Goal: Information Seeking & Learning: Check status

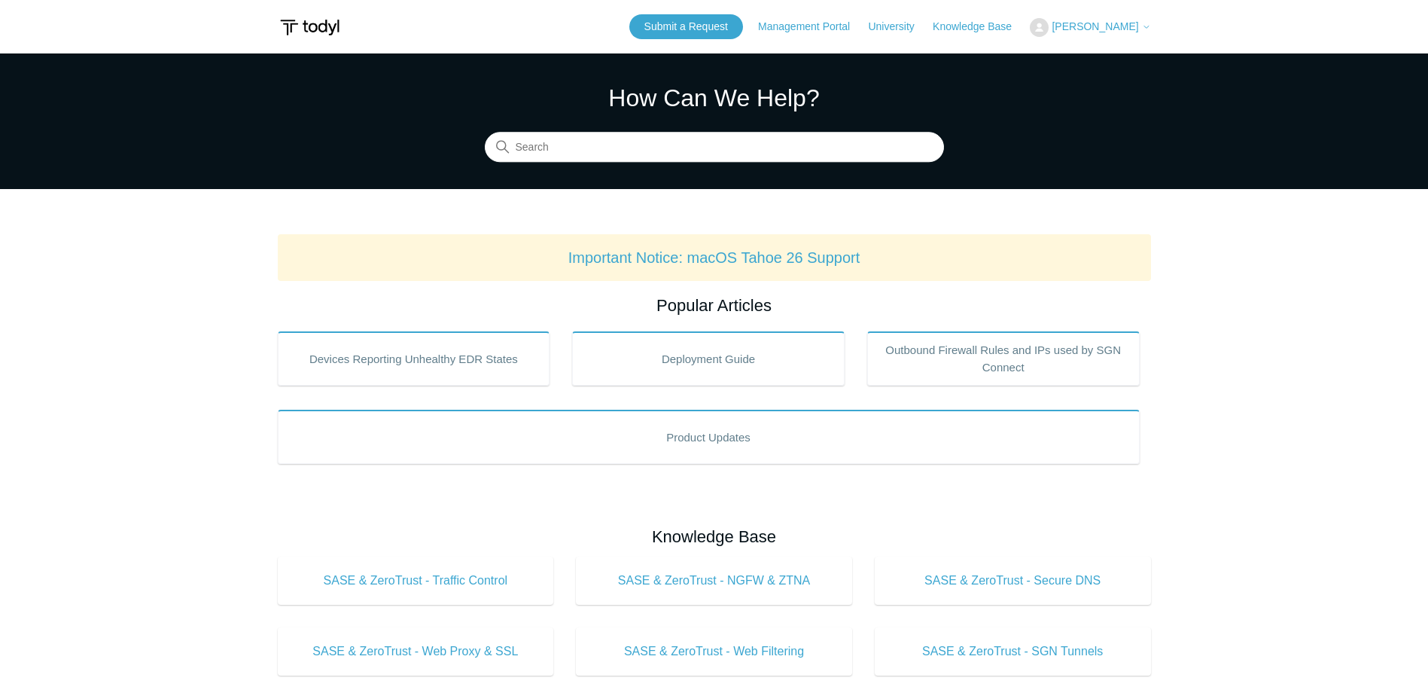
click at [1125, 32] on span "[PERSON_NAME]" at bounding box center [1101, 26] width 99 height 12
click at [1152, 60] on link "My Support Requests" at bounding box center [1104, 59] width 147 height 26
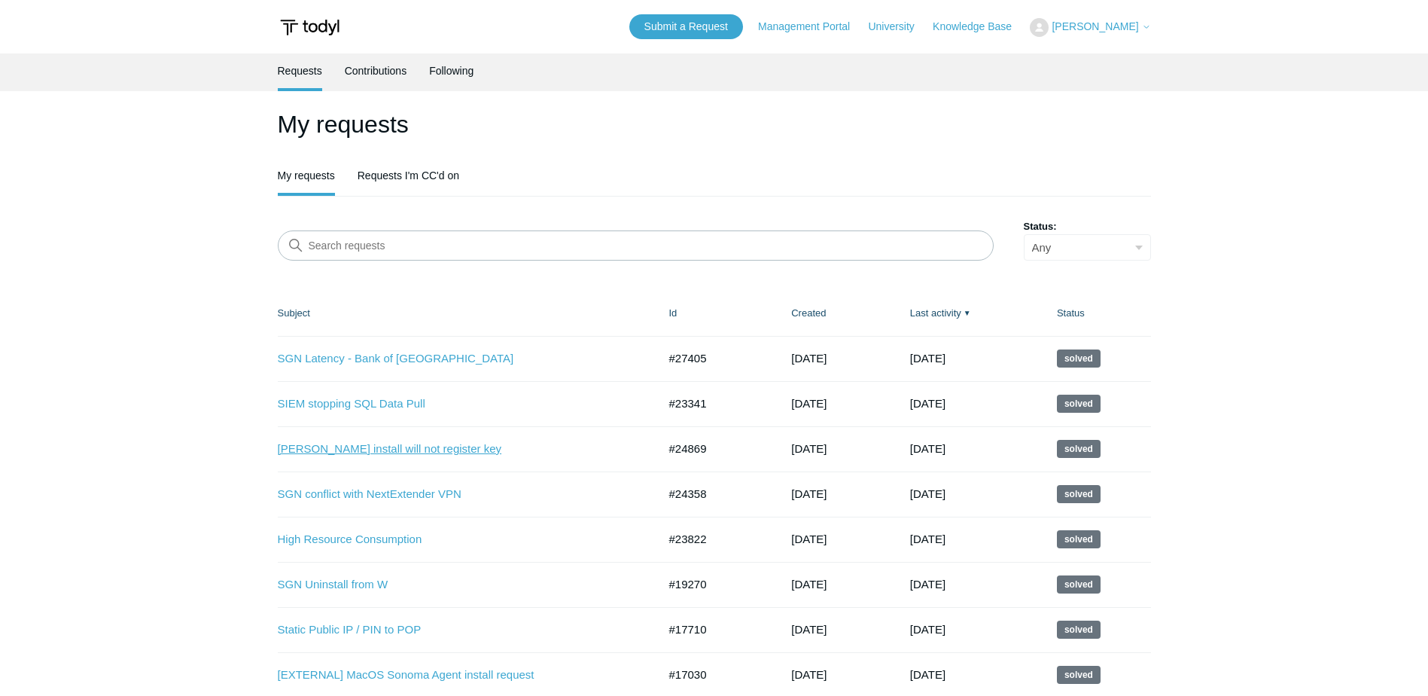
click at [417, 446] on link "[PERSON_NAME] install will not register key" at bounding box center [457, 448] width 358 height 17
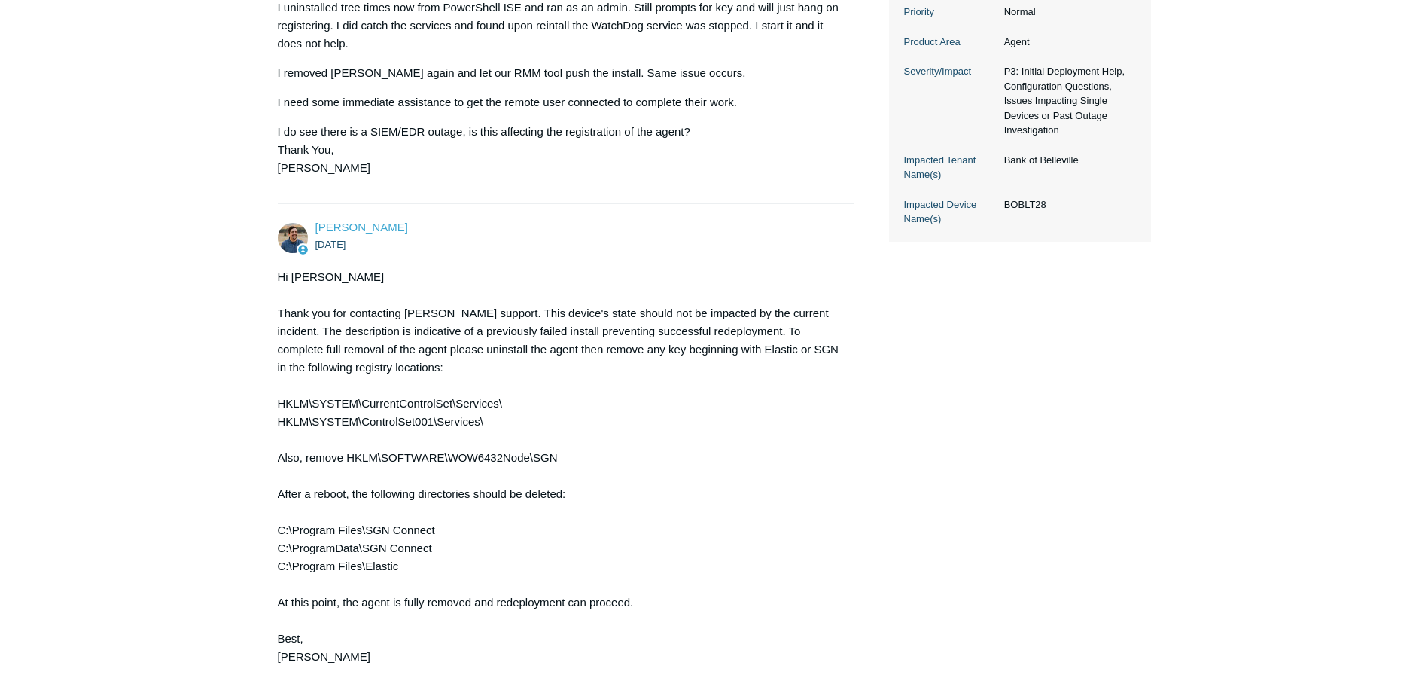
scroll to position [452, 0]
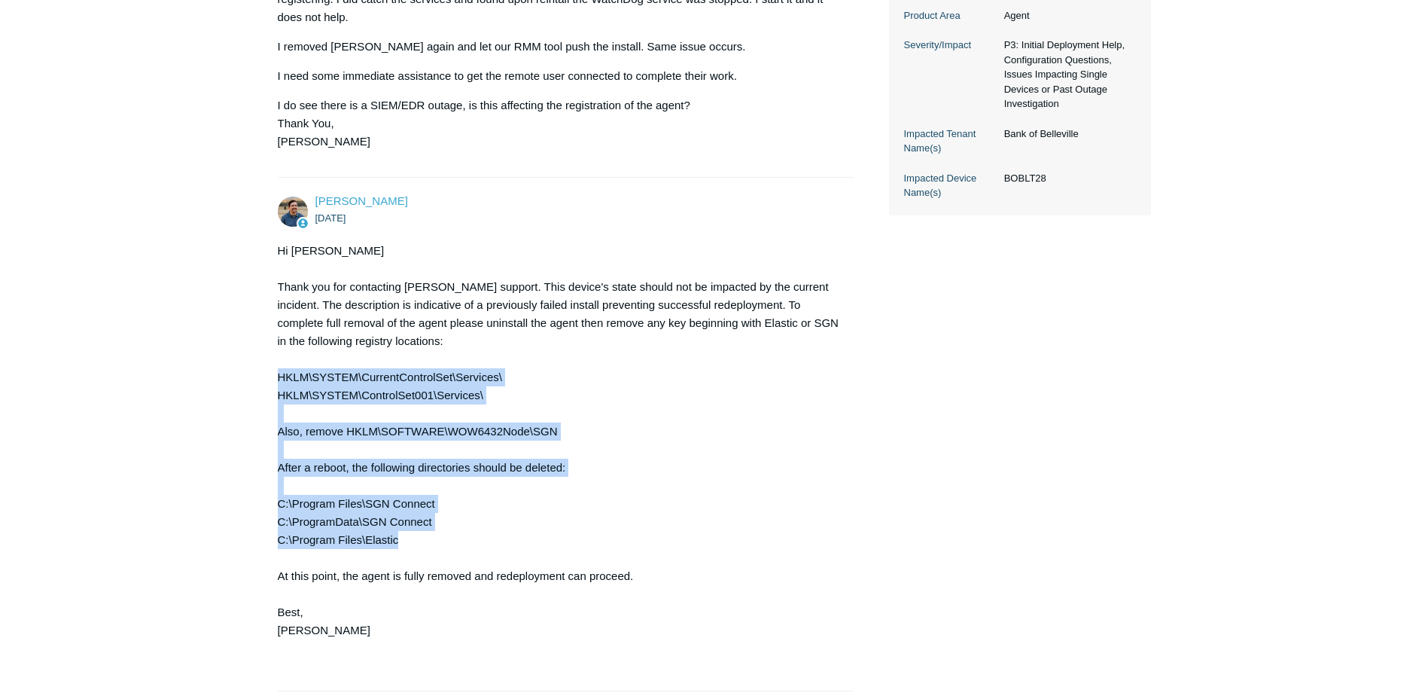
drag, startPoint x: 276, startPoint y: 372, endPoint x: 668, endPoint y: 546, distance: 429.7
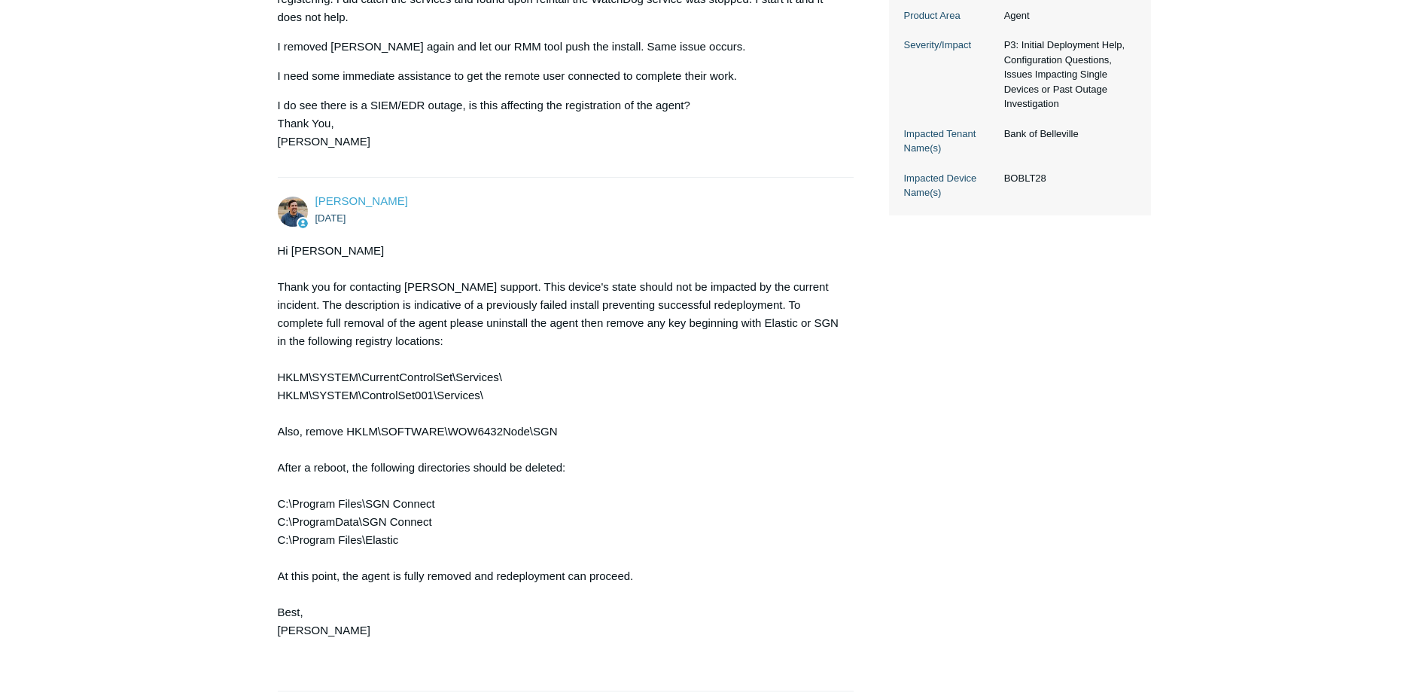
drag, startPoint x: 668, startPoint y: 546, endPoint x: 570, endPoint y: 548, distance: 98.6
click at [570, 548] on div "Hi [PERSON_NAME] Thank you for contacting [PERSON_NAME] support. This device's …" at bounding box center [559, 459] width 562 height 434
click at [641, 575] on div "Hi [PERSON_NAME] Thank you for contacting [PERSON_NAME] support. This device's …" at bounding box center [559, 459] width 562 height 434
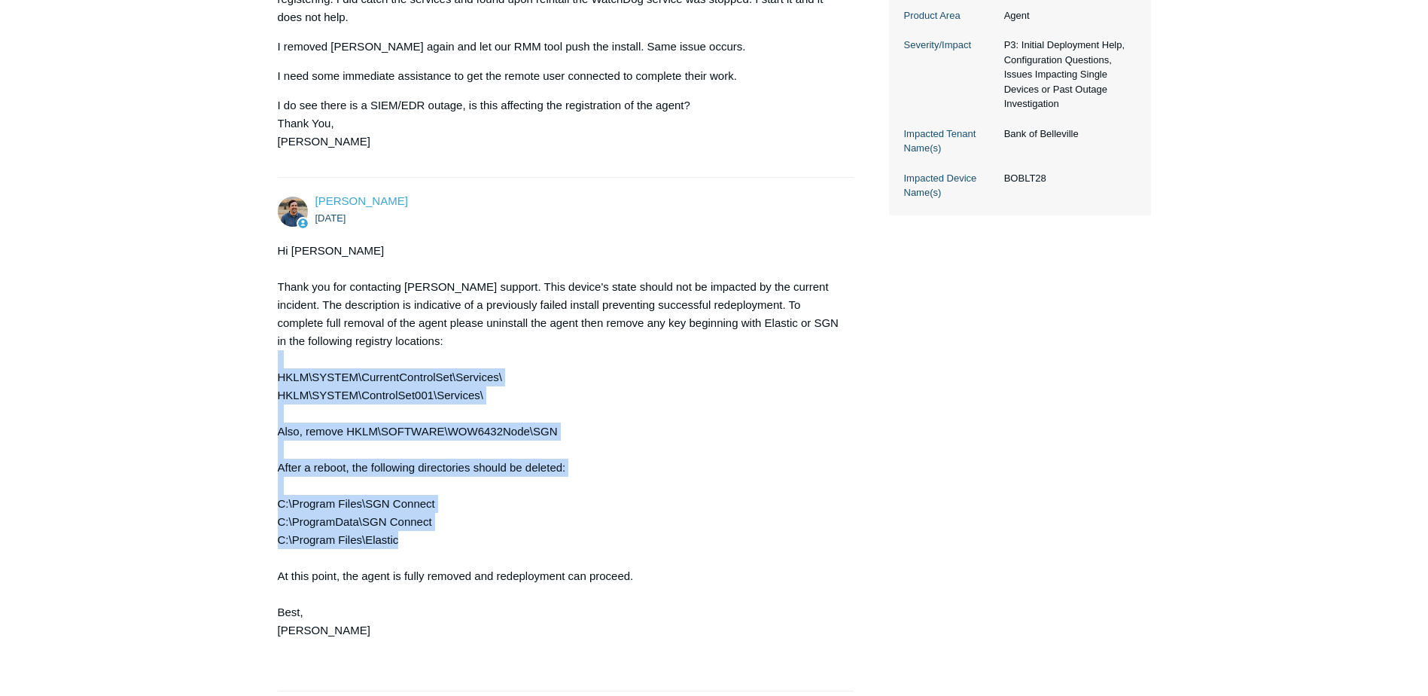
drag, startPoint x: 428, startPoint y: 546, endPoint x: 286, endPoint y: 364, distance: 230.1
click at [286, 364] on div "Hi [PERSON_NAME] Thank you for contacting [PERSON_NAME] support. This device's …" at bounding box center [559, 459] width 562 height 434
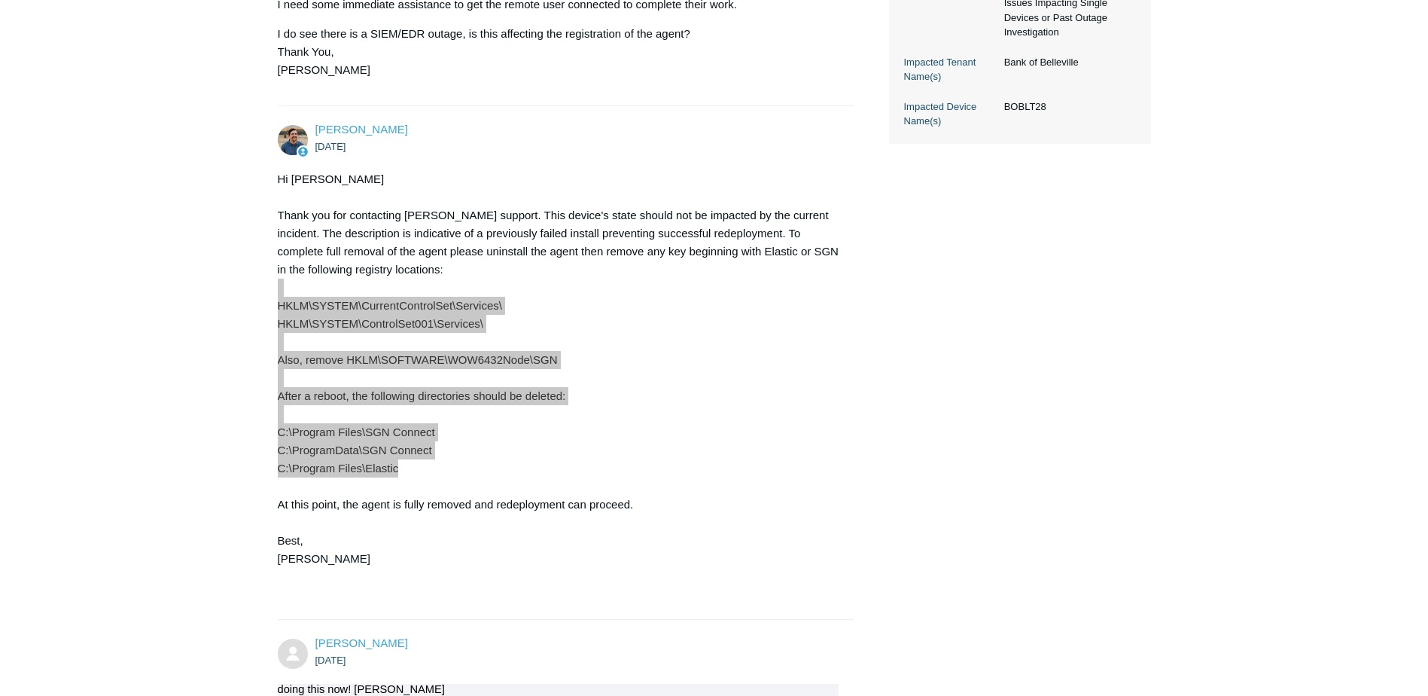
scroll to position [602, 0]
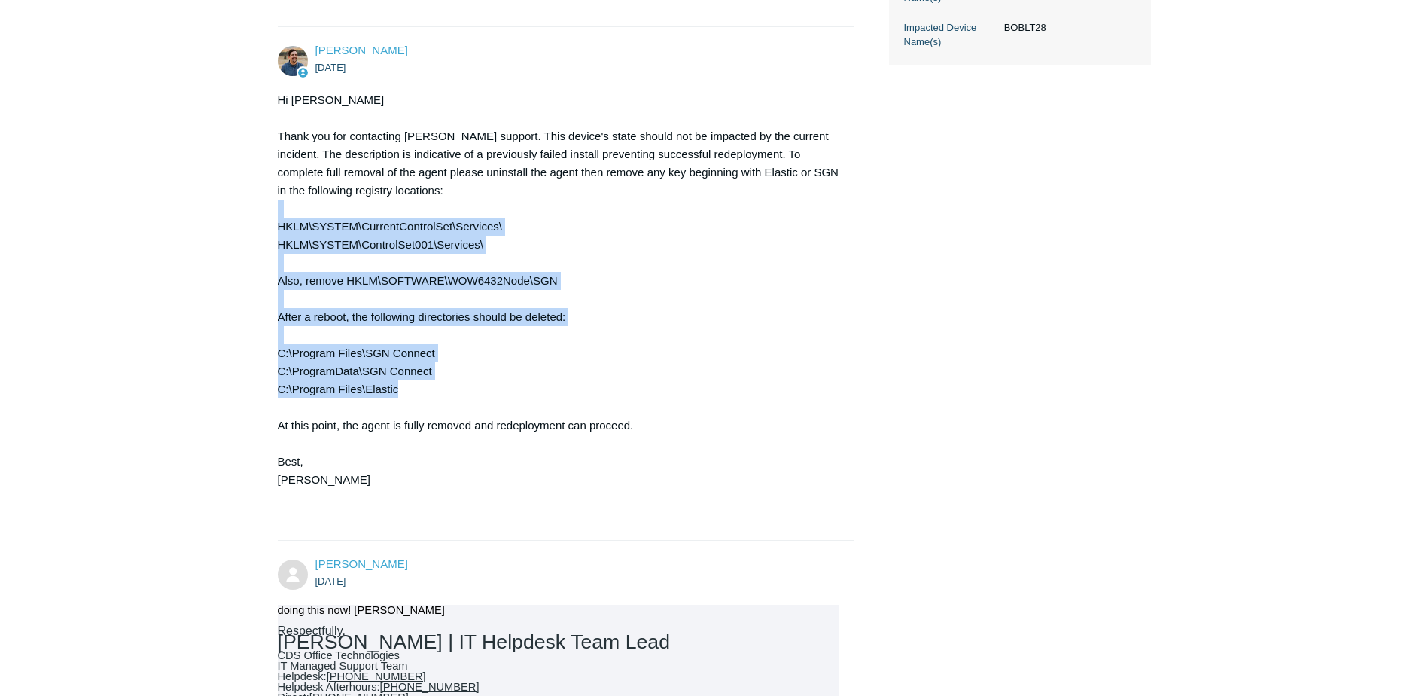
click at [544, 388] on div "Hi [PERSON_NAME] Thank you for contacting [PERSON_NAME] support. This device's …" at bounding box center [559, 308] width 562 height 434
click at [546, 387] on div "Hi [PERSON_NAME] Thank you for contacting [PERSON_NAME] support. This device's …" at bounding box center [559, 308] width 562 height 434
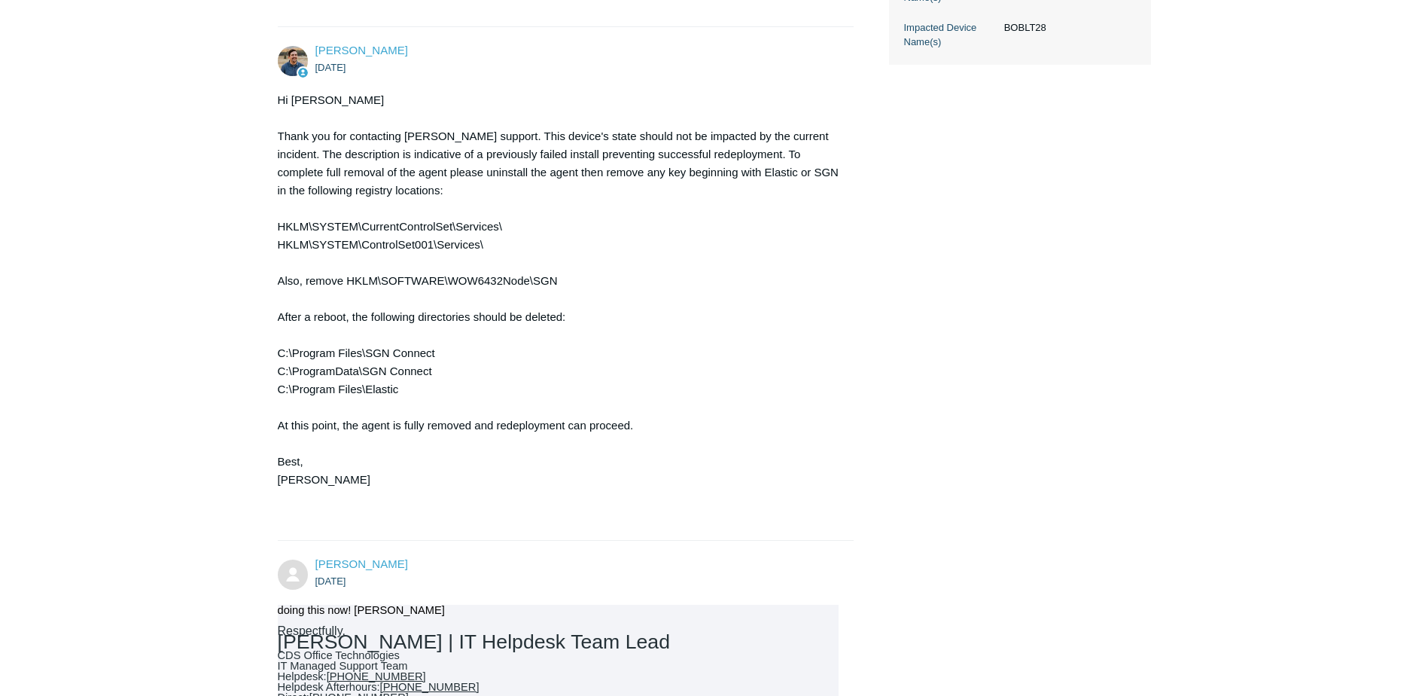
click at [543, 400] on div "Hi [PERSON_NAME] Thank you for contacting [PERSON_NAME] support. This device's …" at bounding box center [559, 308] width 562 height 434
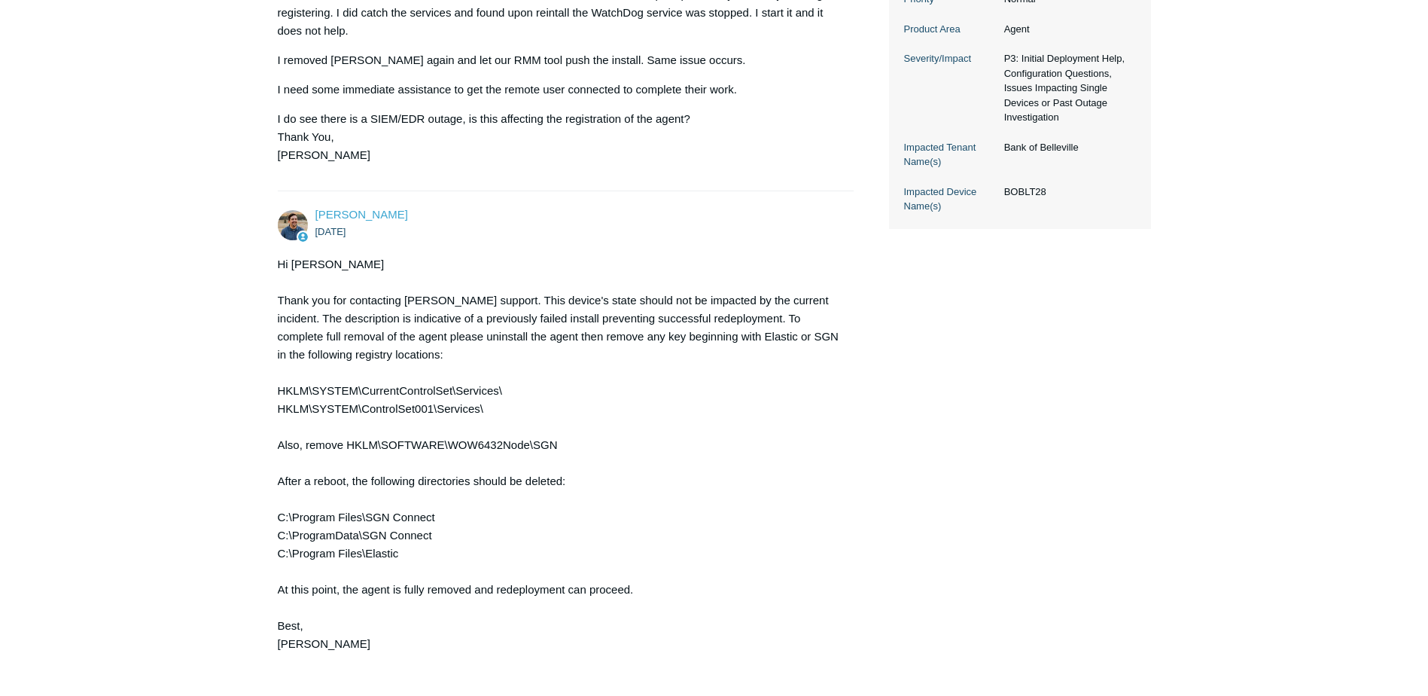
scroll to position [452, 0]
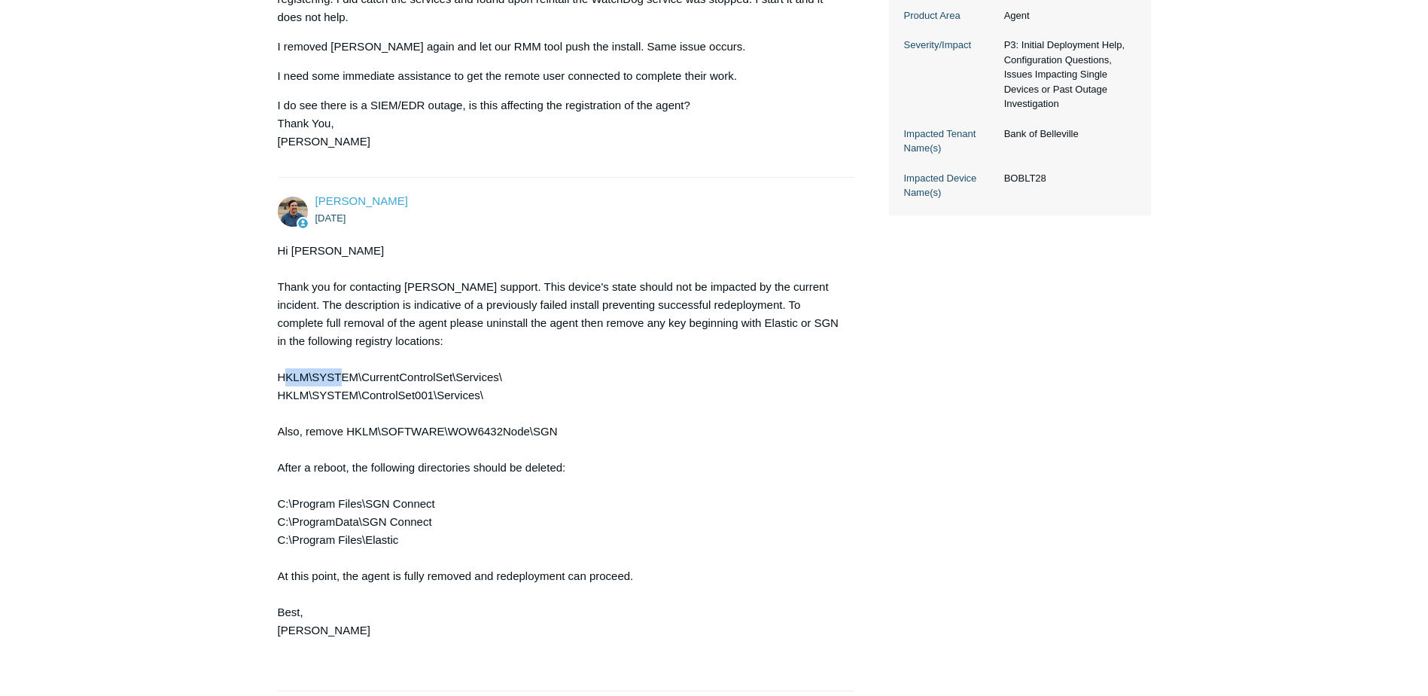
drag, startPoint x: 289, startPoint y: 380, endPoint x: 417, endPoint y: 389, distance: 128.3
click at [417, 389] on div "Hi [PERSON_NAME] Thank you for contacting [PERSON_NAME] support. This device's …" at bounding box center [559, 459] width 562 height 434
drag, startPoint x: 417, startPoint y: 389, endPoint x: 360, endPoint y: 438, distance: 75.3
click at [360, 439] on div "Hi [PERSON_NAME] Thank you for contacting [PERSON_NAME] support. This device's …" at bounding box center [559, 459] width 562 height 434
drag, startPoint x: 347, startPoint y: 428, endPoint x: 627, endPoint y: 428, distance: 280.0
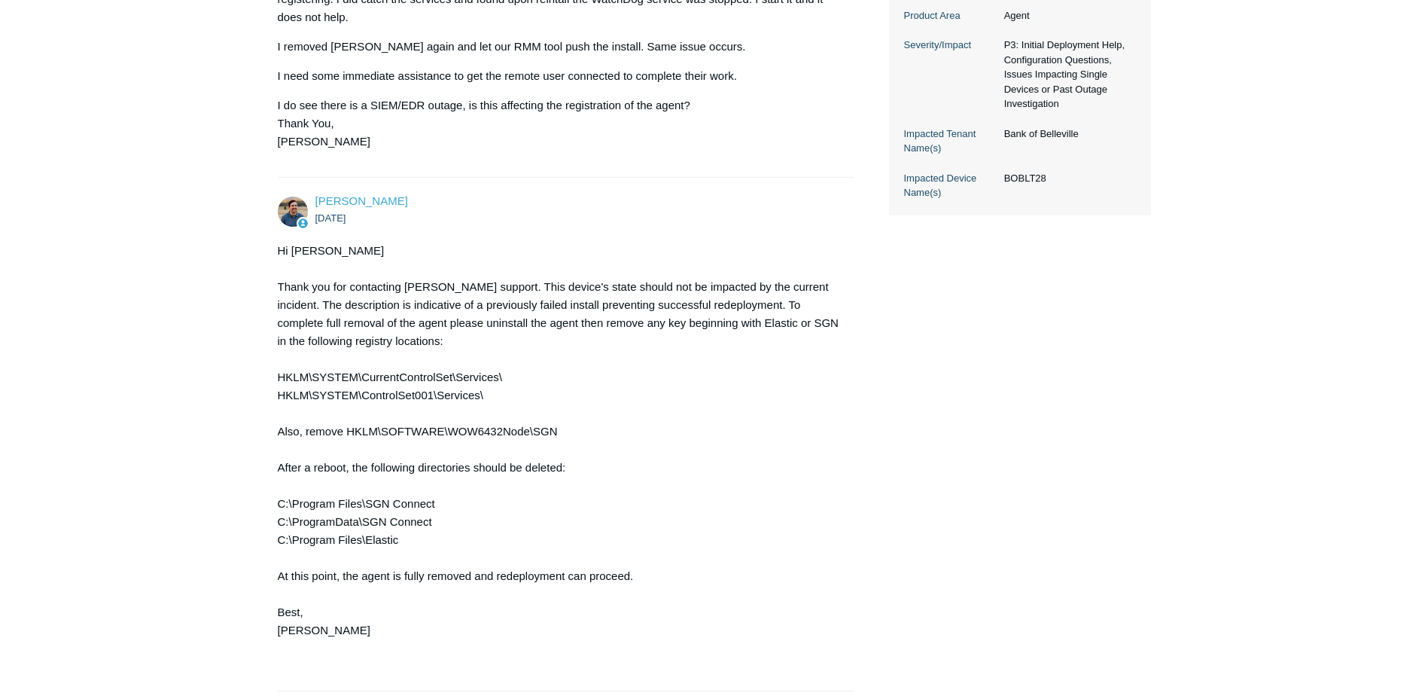
click at [627, 428] on div "Hi [PERSON_NAME] Thank you for contacting [PERSON_NAME] support. This device's …" at bounding box center [559, 459] width 562 height 434
click at [677, 486] on div "Hi [PERSON_NAME] Thank you for contacting [PERSON_NAME] support. This device's …" at bounding box center [559, 459] width 562 height 434
drag, startPoint x: 281, startPoint y: 503, endPoint x: 464, endPoint y: 543, distance: 187.2
click at [464, 543] on div "Hi [PERSON_NAME] Thank you for contacting [PERSON_NAME] support. This device's …" at bounding box center [559, 459] width 562 height 434
click at [469, 496] on div "Hi [PERSON_NAME] Thank you for contacting [PERSON_NAME] support. This device's …" at bounding box center [559, 459] width 562 height 434
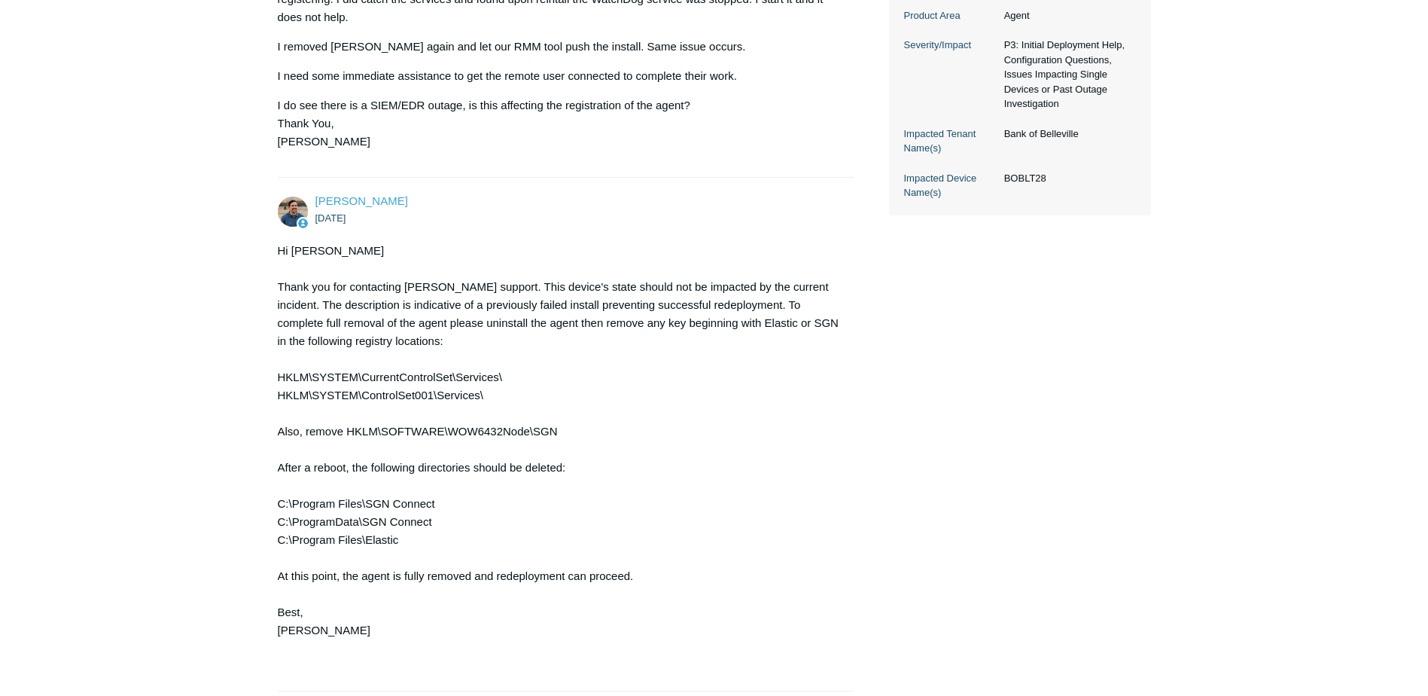
click at [573, 466] on div "Hi [PERSON_NAME] Thank you for contacting [PERSON_NAME] support. This device's …" at bounding box center [559, 459] width 562 height 434
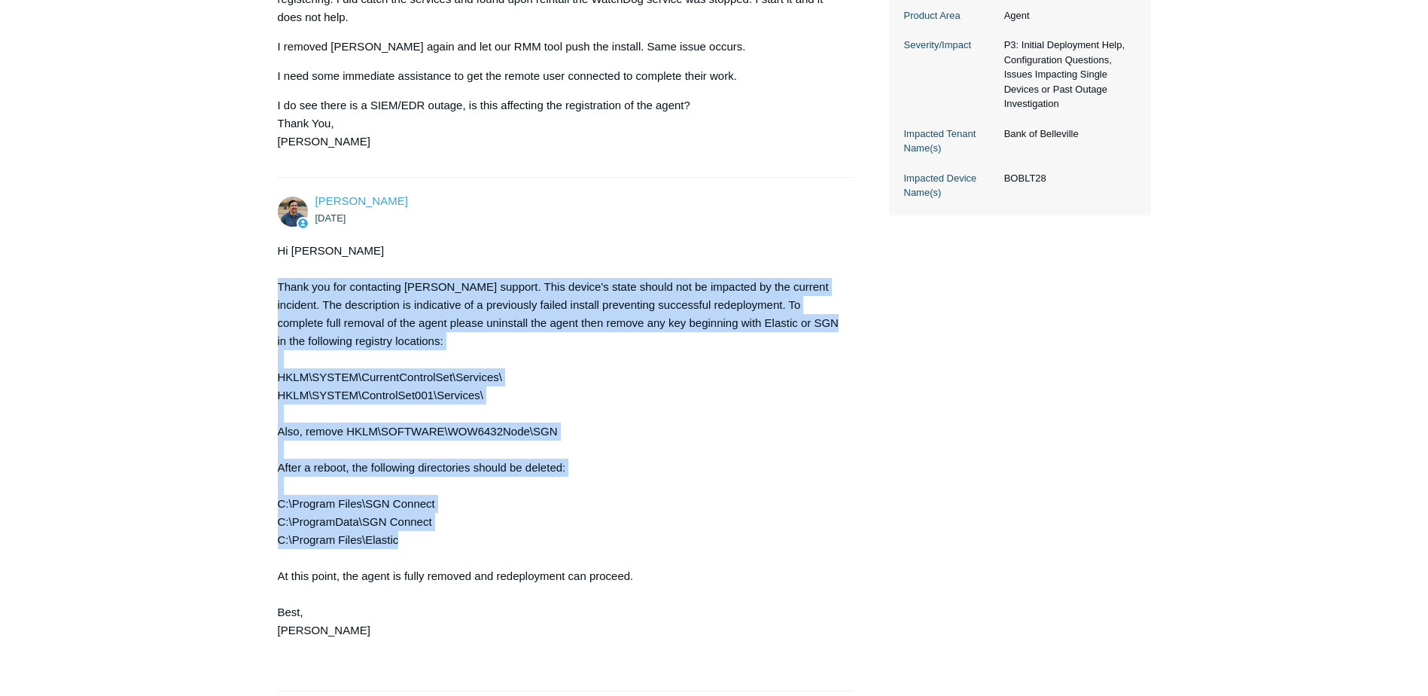
drag, startPoint x: 276, startPoint y: 284, endPoint x: 626, endPoint y: 544, distance: 435.7
drag, startPoint x: 626, startPoint y: 544, endPoint x: 566, endPoint y: 532, distance: 60.7
copy div "Thank you for contacting [PERSON_NAME] support. This device's state should not …"
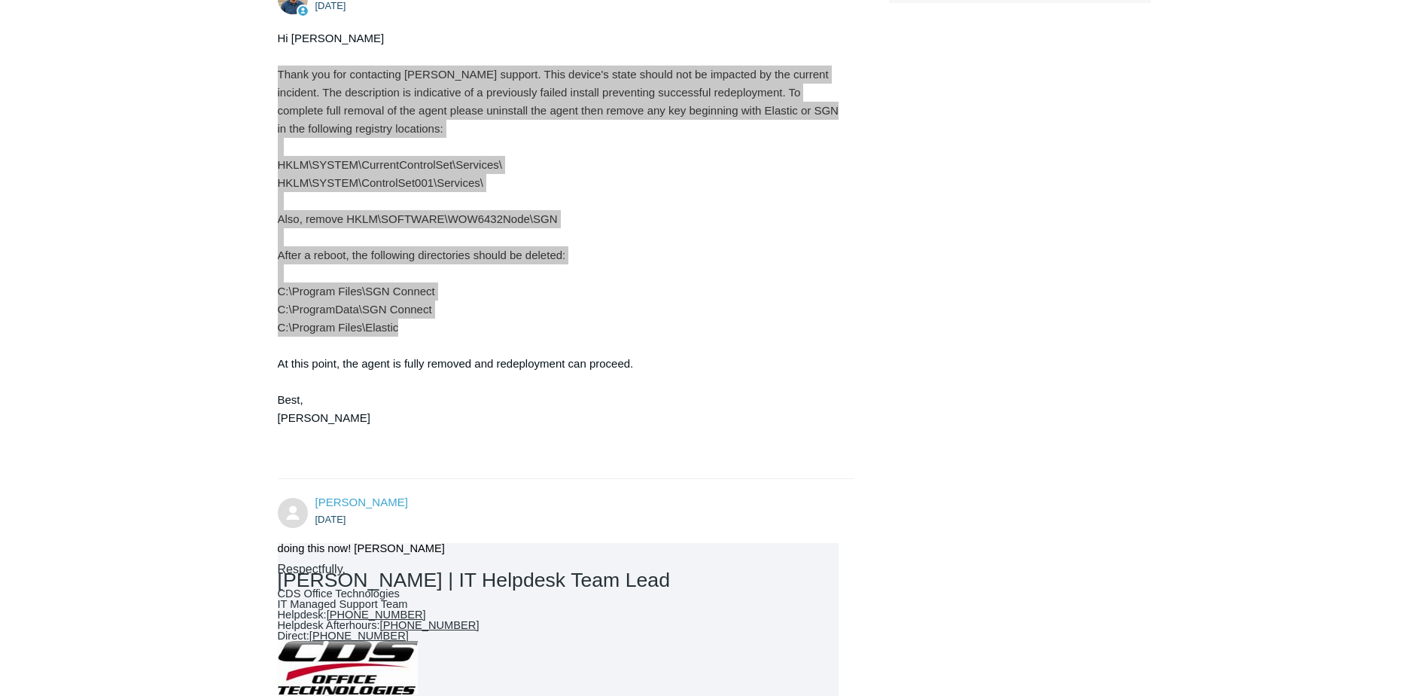
scroll to position [828, 0]
